Goal: Complete application form

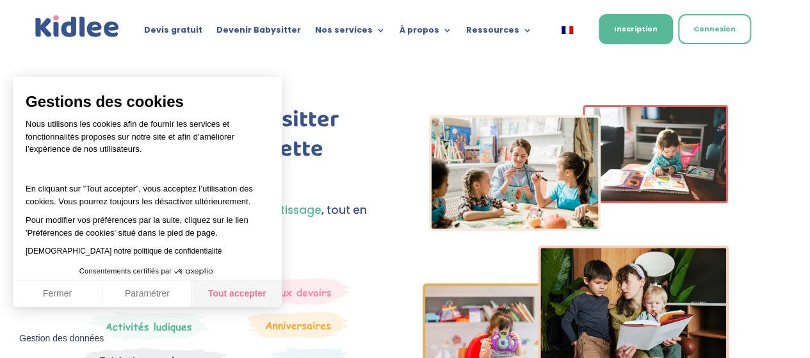
click at [230, 289] on button "Tout accepter" at bounding box center [237, 293] width 90 height 27
checkbox input "true"
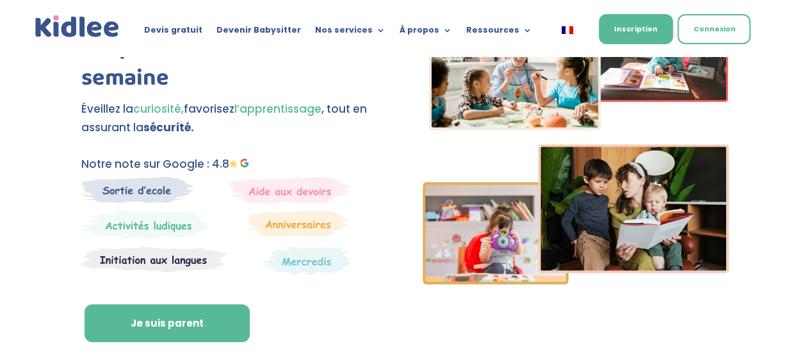
scroll to position [116, 0]
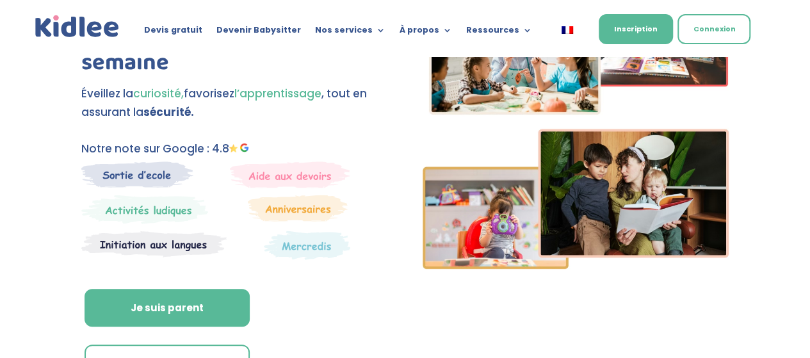
click at [129, 170] on img at bounding box center [137, 174] width 112 height 26
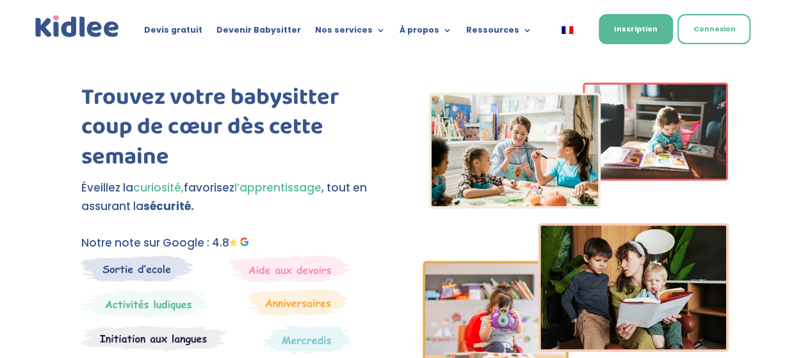
scroll to position [0, 0]
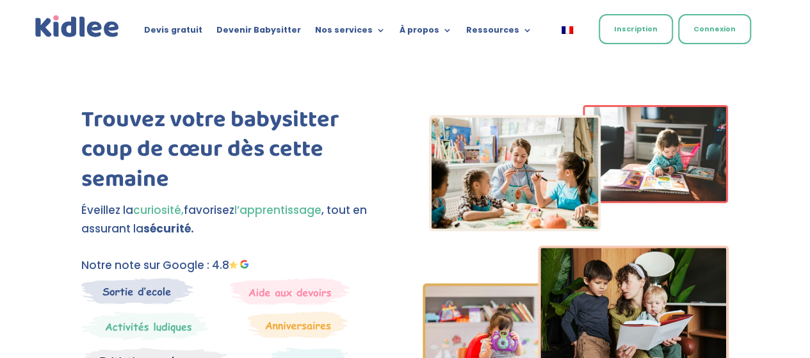
click at [629, 28] on link "Inscription" at bounding box center [635, 29] width 74 height 30
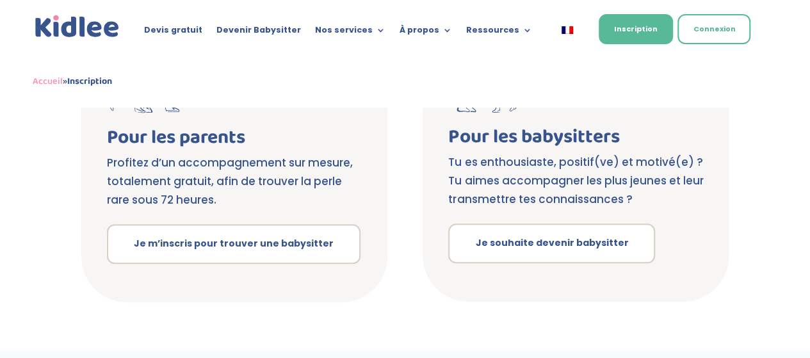
scroll to position [325, 0]
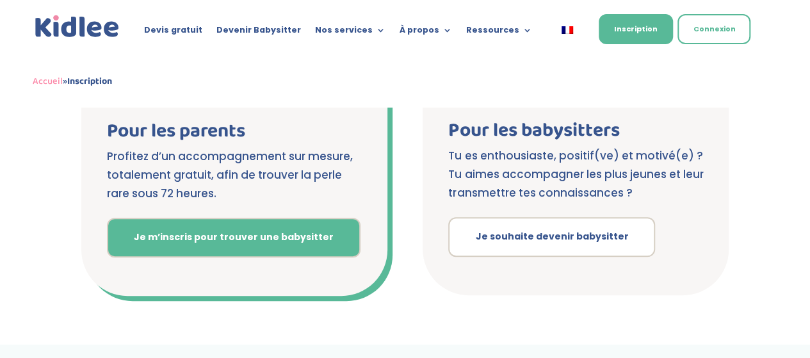
click at [233, 232] on link "Je m’inscris pour trouver une babysitter" at bounding box center [233, 238] width 253 height 40
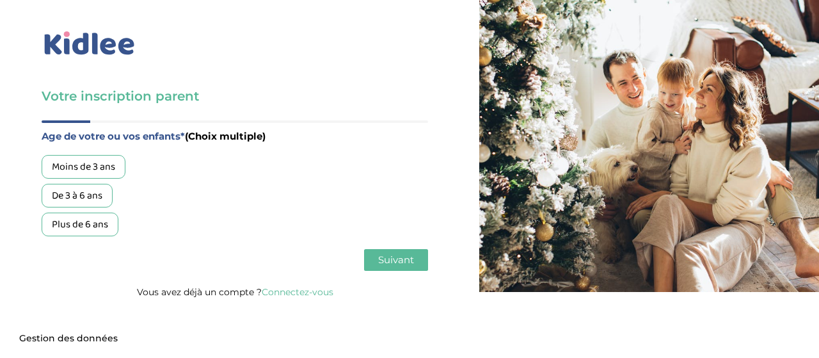
click at [89, 199] on div "De 3 à 6 ans" at bounding box center [77, 196] width 71 height 24
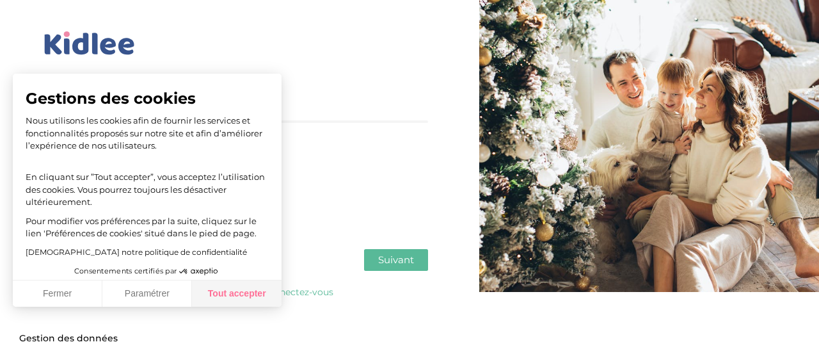
click at [230, 298] on button "Tout accepter" at bounding box center [237, 293] width 90 height 27
checkbox input "true"
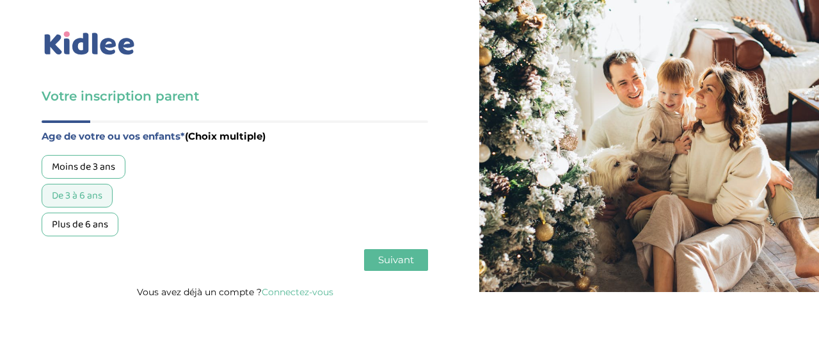
click at [399, 260] on span "Suivant" at bounding box center [396, 259] width 36 height 12
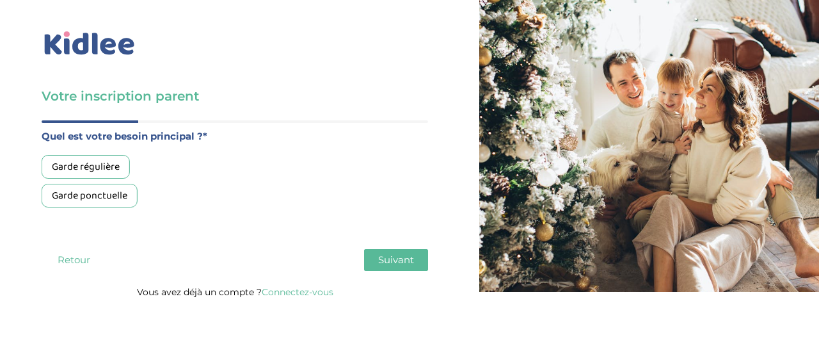
click at [100, 198] on div "Garde ponctuelle" at bounding box center [90, 196] width 96 height 24
click at [394, 259] on span "Suivant" at bounding box center [396, 259] width 36 height 12
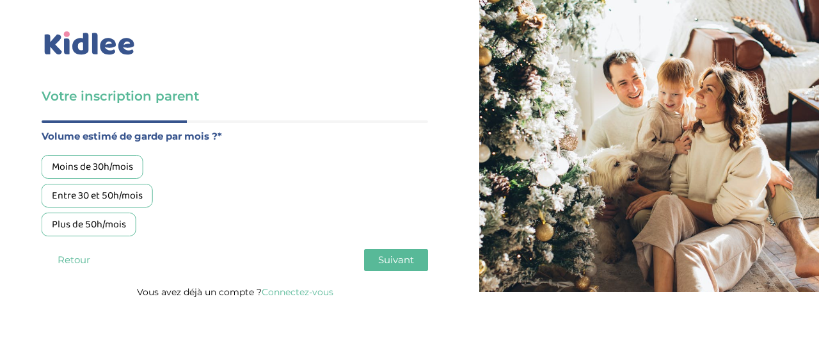
click at [73, 164] on div "Moins de 30h/mois" at bounding box center [93, 167] width 102 height 24
click at [399, 257] on span "Suivant" at bounding box center [396, 259] width 36 height 12
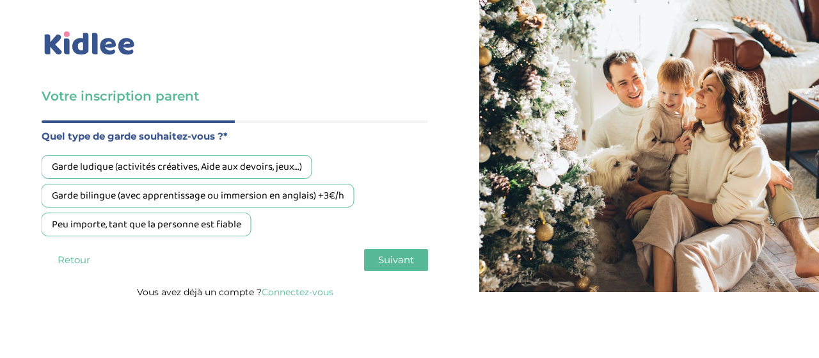
click at [166, 226] on div "Peu importe, tant que la personne est fiable" at bounding box center [147, 224] width 210 height 24
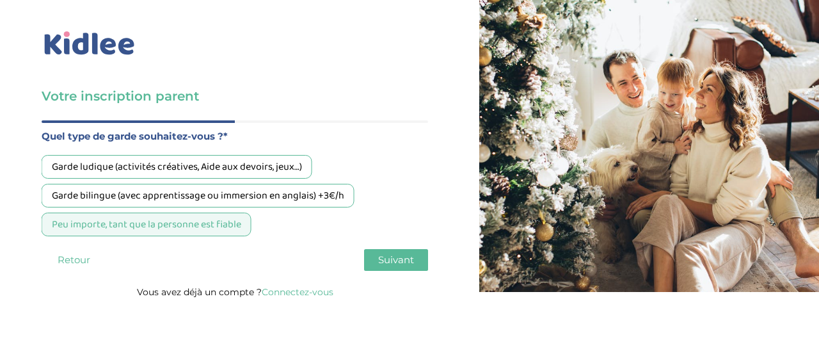
click at [399, 255] on span "Suivant" at bounding box center [396, 259] width 36 height 12
